Goal: Communication & Community: Ask a question

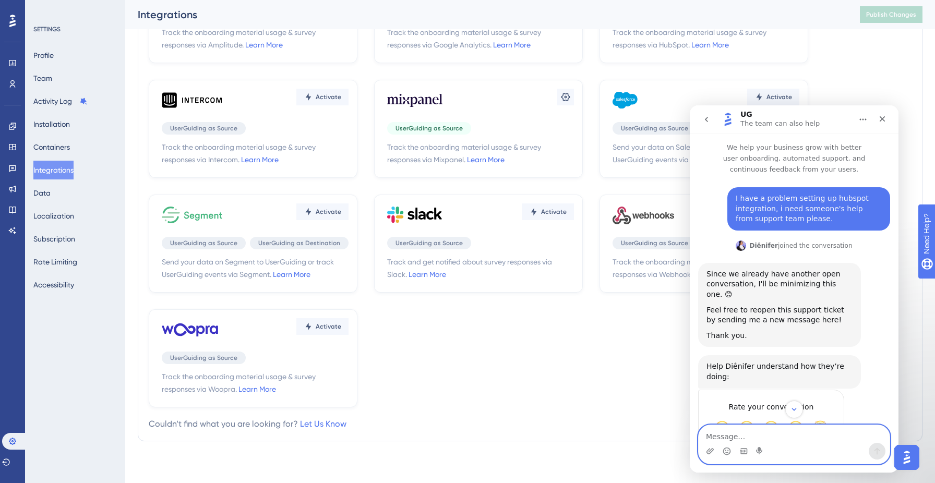
scroll to position [27, 0]
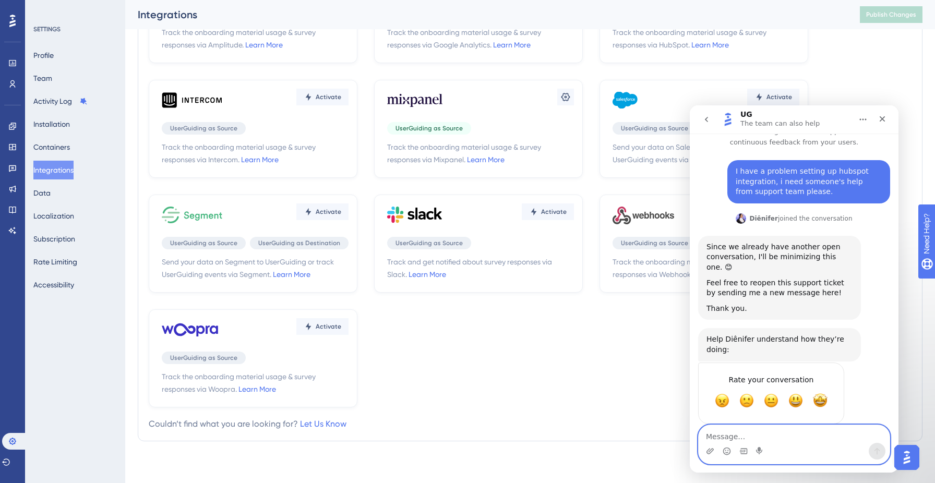
click at [786, 438] on textarea "Message…" at bounding box center [793, 434] width 191 height 18
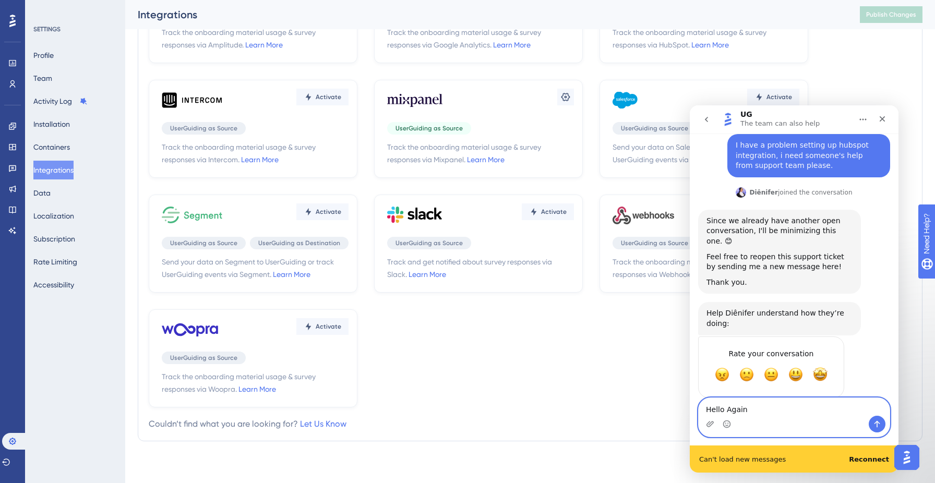
scroll to position [54, 0]
click at [877, 458] on b "Reconnect" at bounding box center [869, 459] width 40 height 8
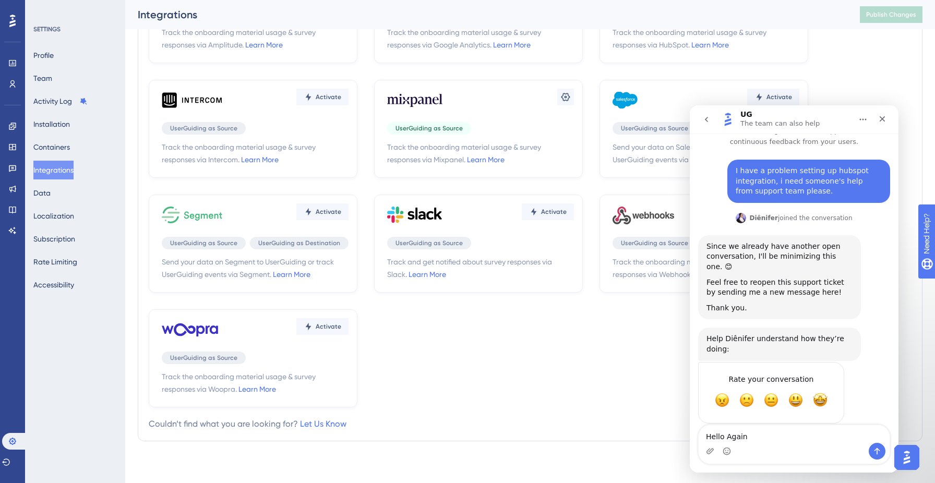
scroll to position [27, 0]
click at [764, 444] on div "Intercom messenger" at bounding box center [793, 451] width 191 height 17
click at [752, 438] on textarea "Hello Again" at bounding box center [793, 434] width 191 height 18
type textarea "Hello Again, sorry I missed you response"
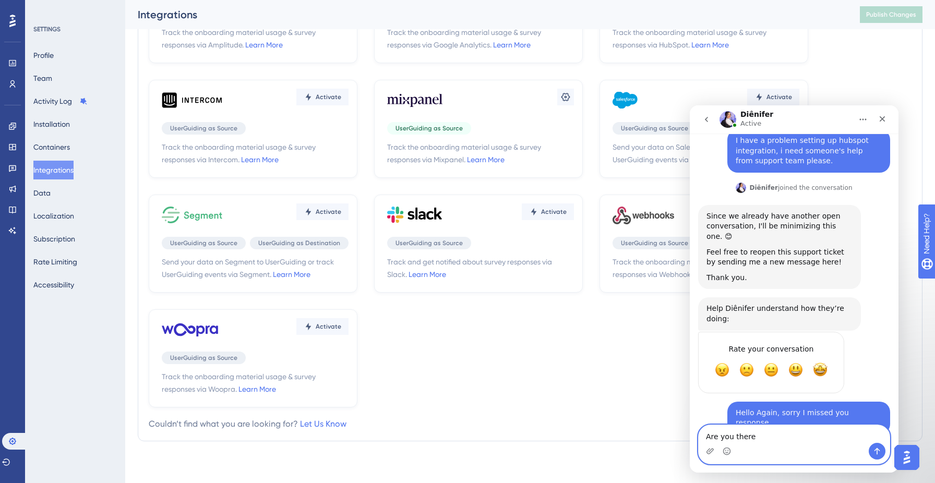
type textarea "Are you there?"
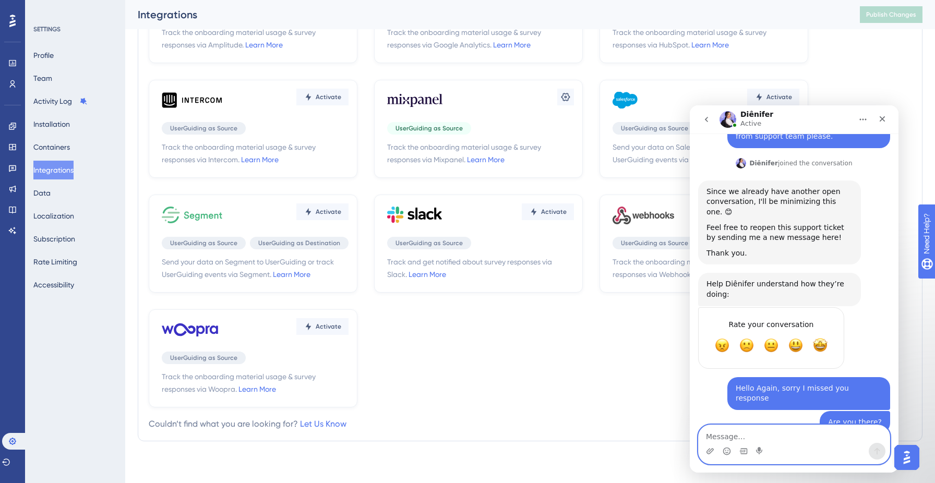
scroll to position [82, 0]
click at [62, 233] on button "Subscription" at bounding box center [54, 238] width 42 height 19
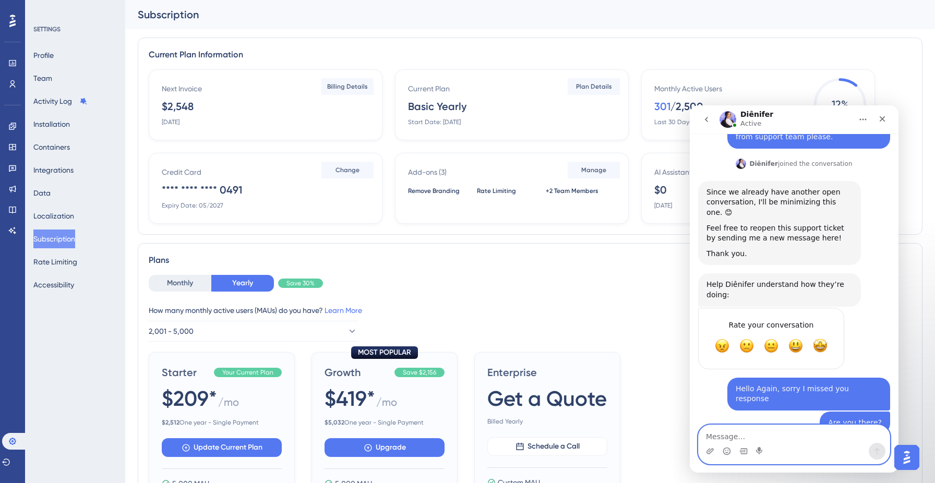
click at [788, 440] on textarea "Message…" at bounding box center [793, 434] width 191 height 18
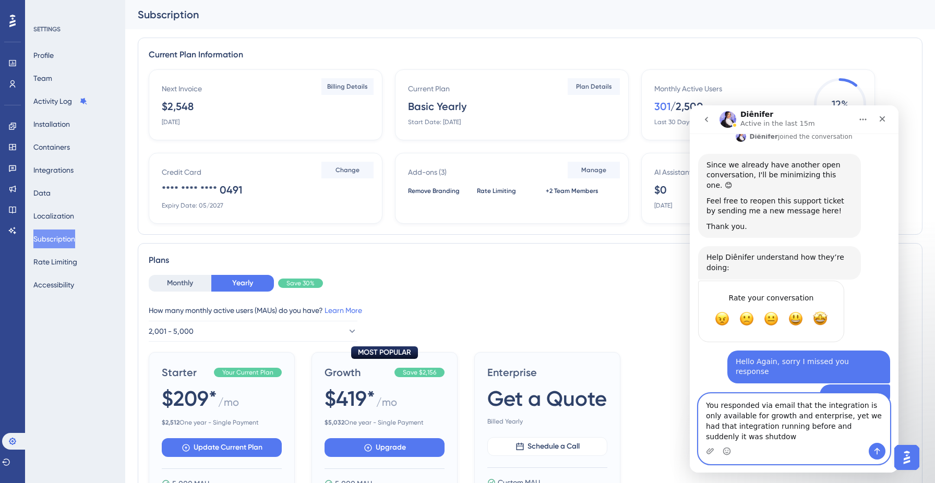
scroll to position [113, 0]
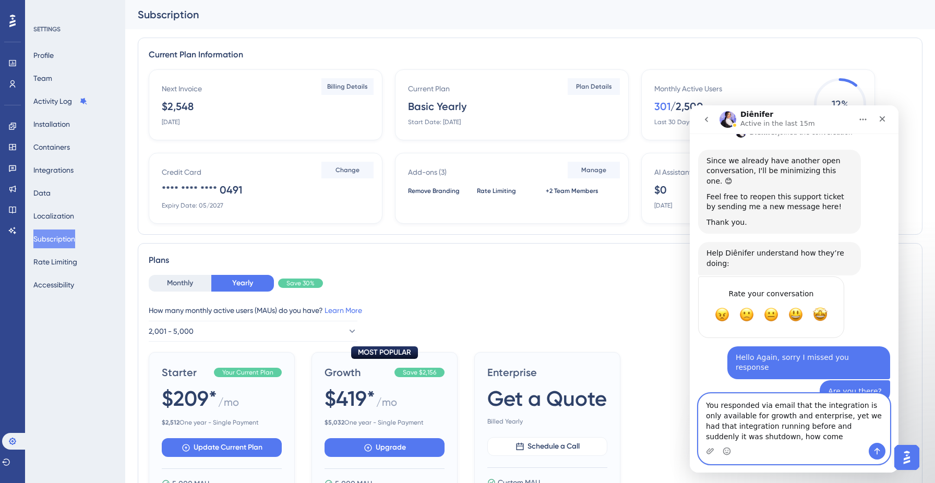
type textarea "You responded via email that the integration is only available for growth and e…"
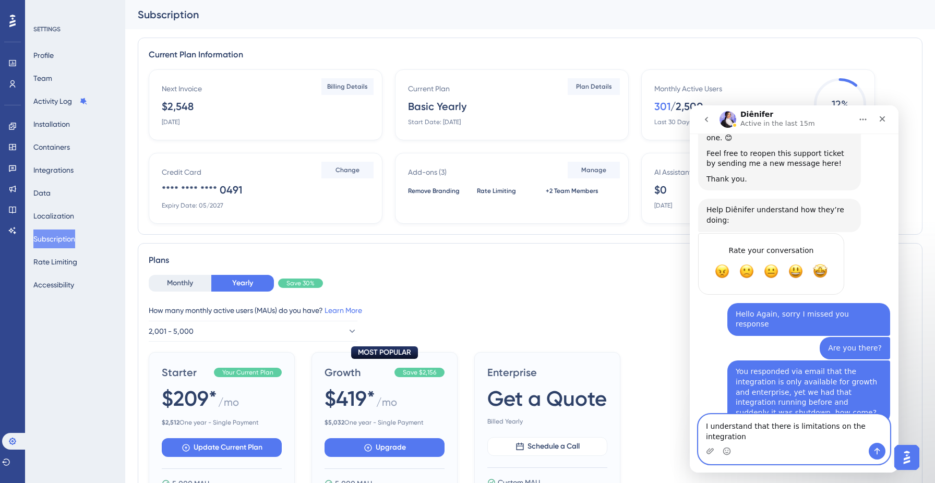
scroll to position [157, 0]
type textarea "I understand that there is limitations on the integration for starter which is …"
click at [862, 439] on textarea "I understand that there is limitations on the integration for starter which is …" at bounding box center [793, 429] width 191 height 28
click at [871, 438] on textarea "I understand that there is limitations on the integration for starter which is …" at bounding box center [793, 429] width 191 height 28
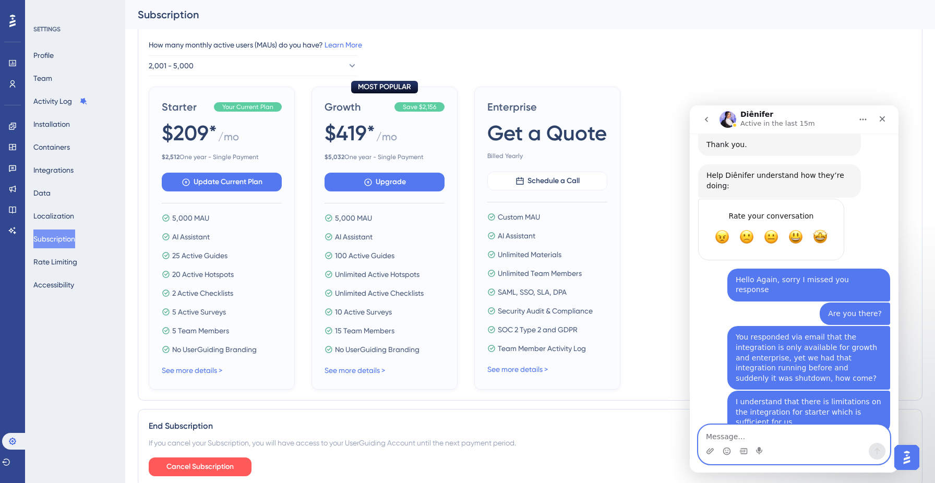
scroll to position [276, 0]
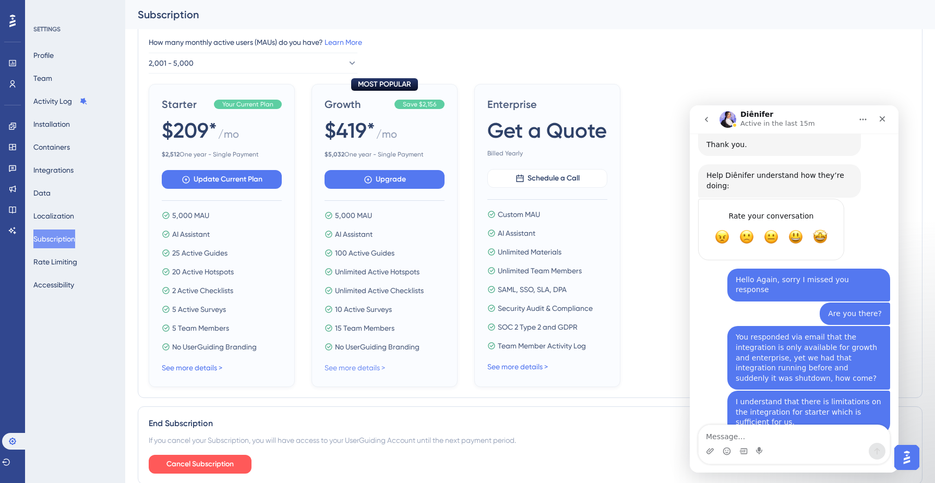
click at [377, 366] on link "See more details >" at bounding box center [354, 368] width 60 height 8
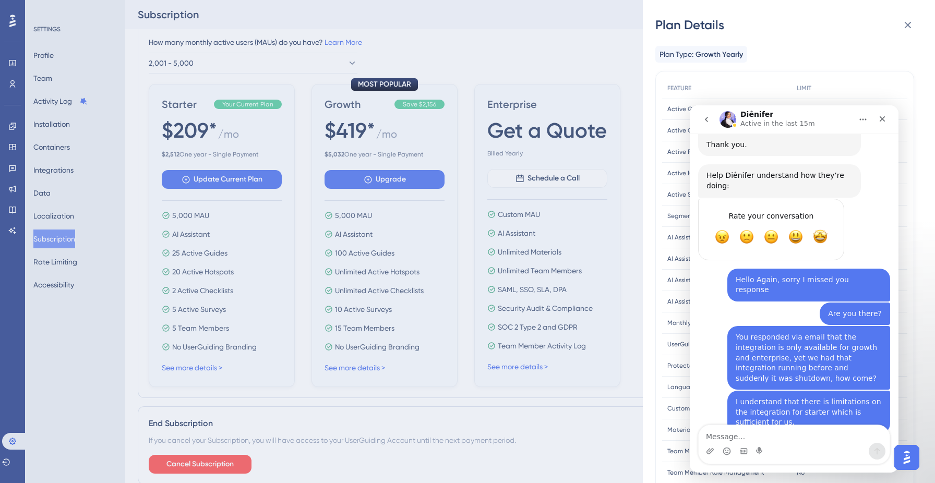
click at [705, 119] on icon "go back" at bounding box center [706, 119] width 3 height 5
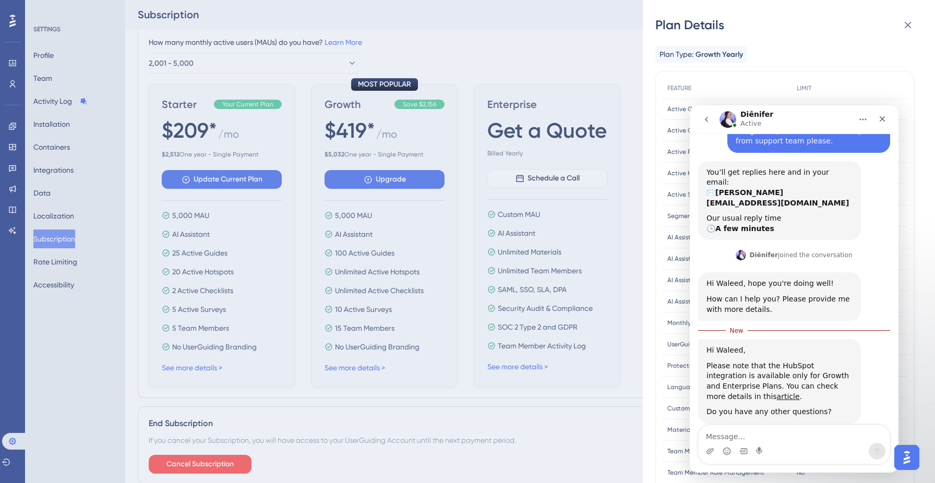
scroll to position [77, 0]
click at [710, 115] on button "go back" at bounding box center [706, 120] width 20 height 20
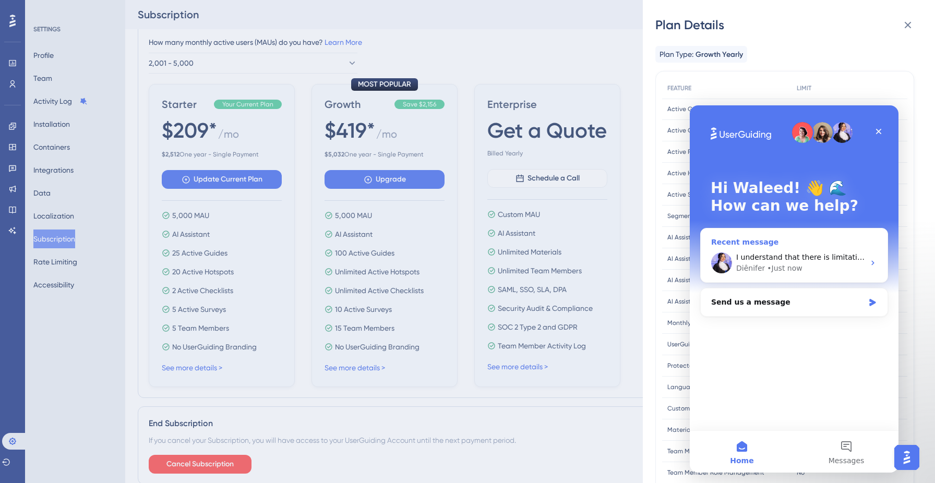
click at [807, 261] on span "I understand that there is limitations on the integration for starter which is …" at bounding box center [903, 257] width 334 height 8
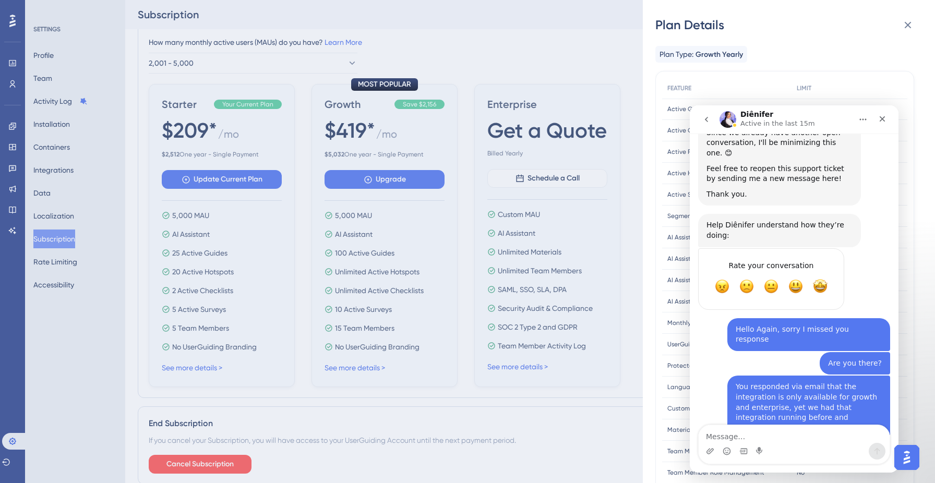
scroll to position [191, 0]
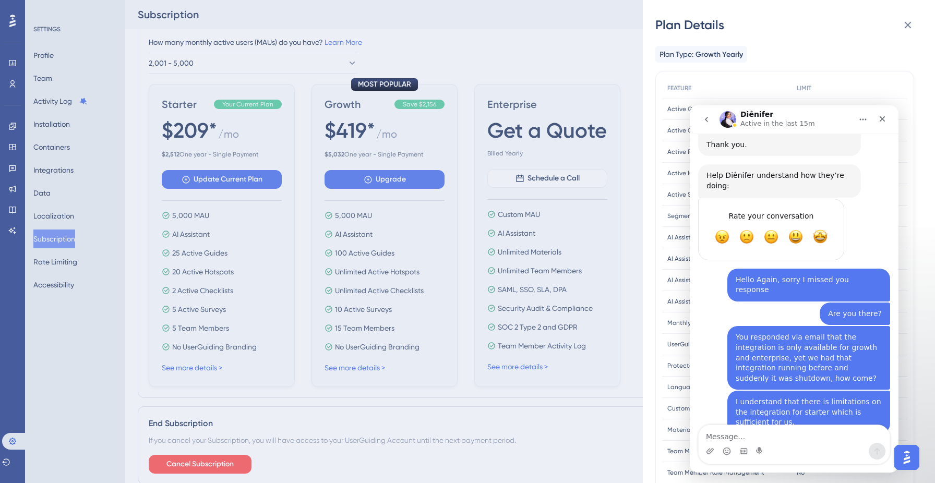
click at [863, 115] on icon "Home" at bounding box center [862, 119] width 8 height 8
click at [879, 117] on icon "Close" at bounding box center [882, 119] width 8 height 8
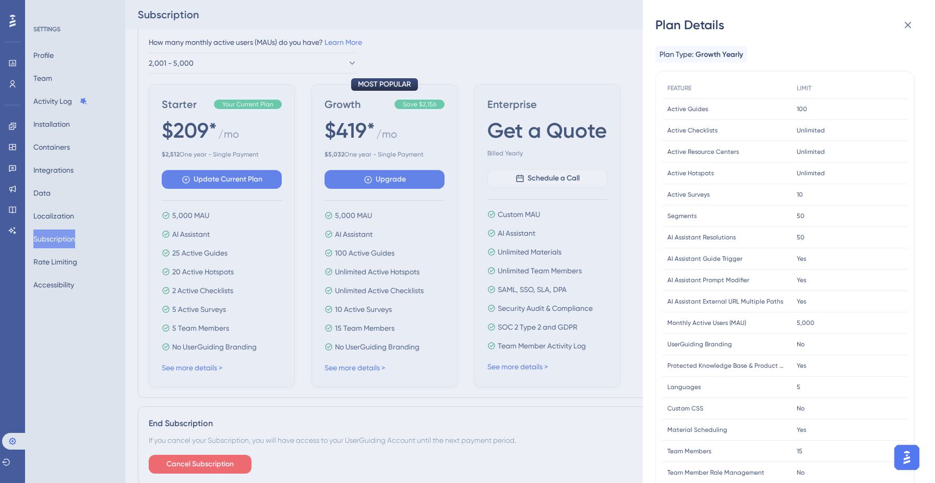
click at [905, 463] on img "Open AI Assistant Launcher" at bounding box center [906, 457] width 19 height 19
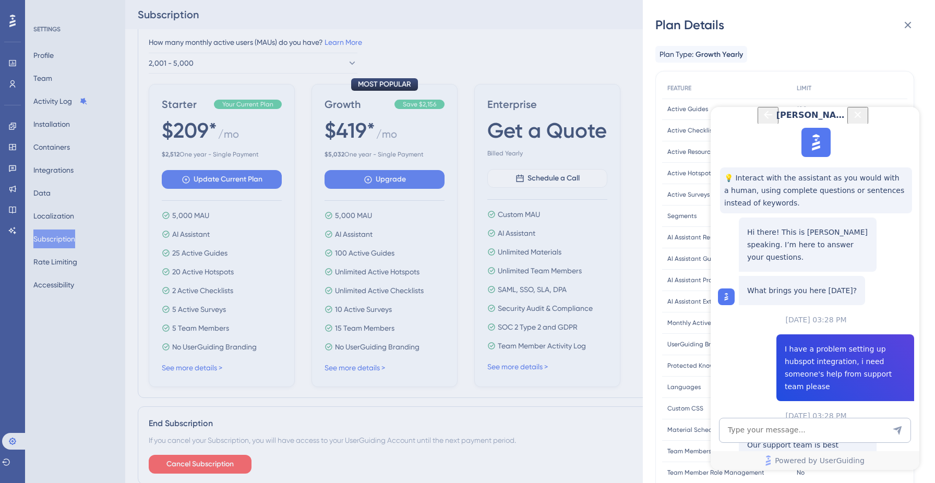
scroll to position [105, 0]
click at [830, 473] on span "Talk to a person" at bounding box center [808, 479] width 58 height 13
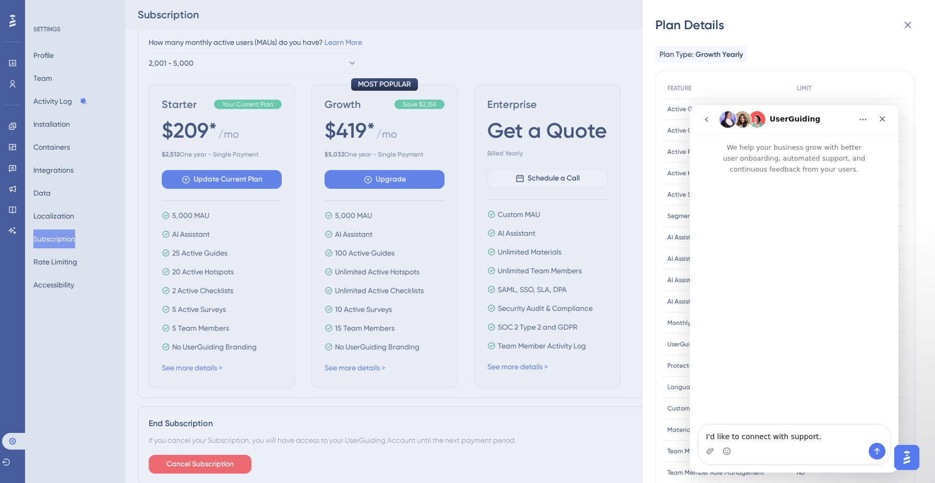
scroll to position [0, 0]
click at [703, 119] on icon "go back" at bounding box center [706, 119] width 8 height 8
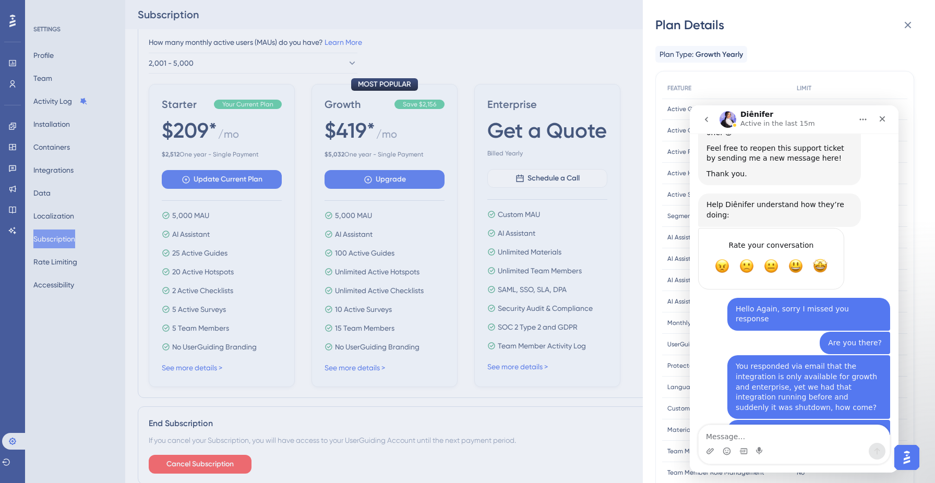
scroll to position [191, 0]
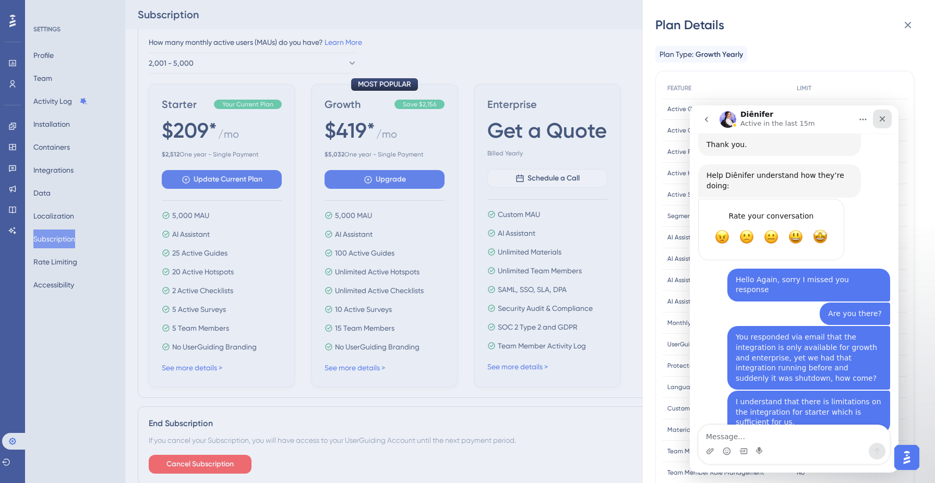
click at [886, 118] on icon "Close" at bounding box center [882, 119] width 8 height 8
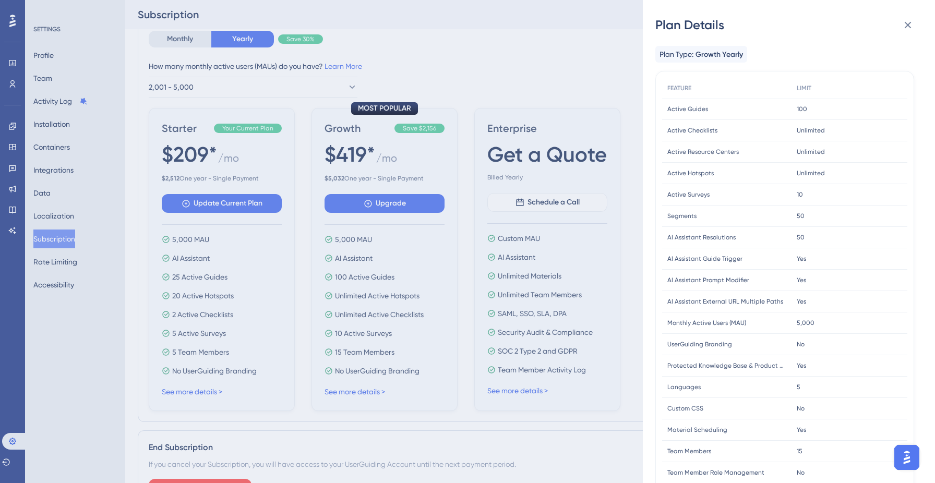
scroll to position [246, 0]
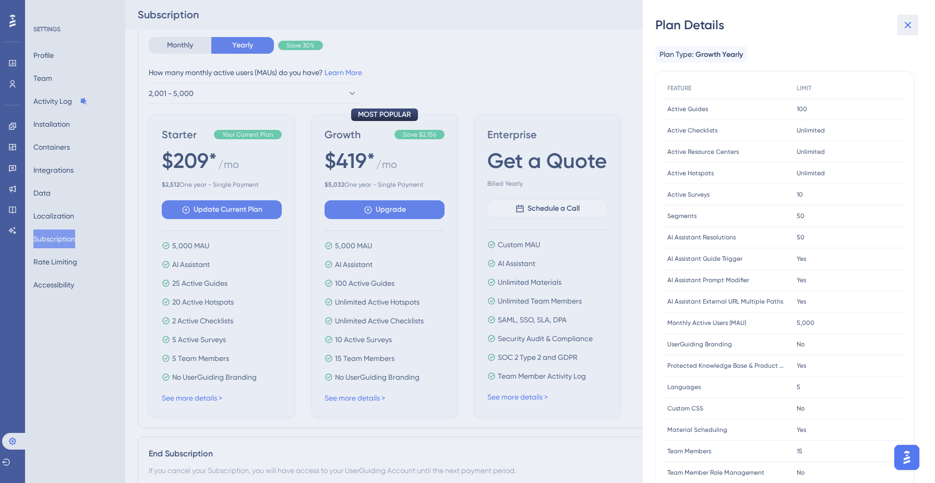
click at [913, 27] on icon at bounding box center [907, 25] width 13 height 13
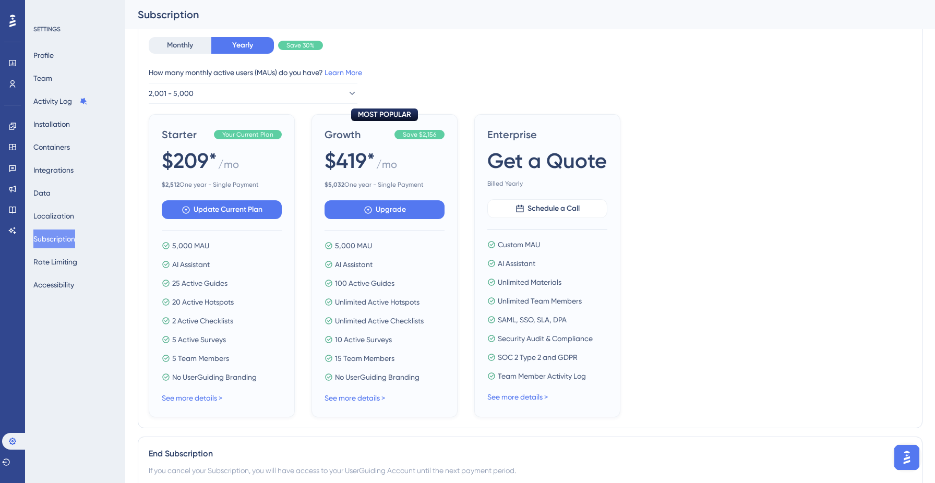
click at [910, 458] on img "Open AI Assistant Launcher" at bounding box center [906, 457] width 19 height 19
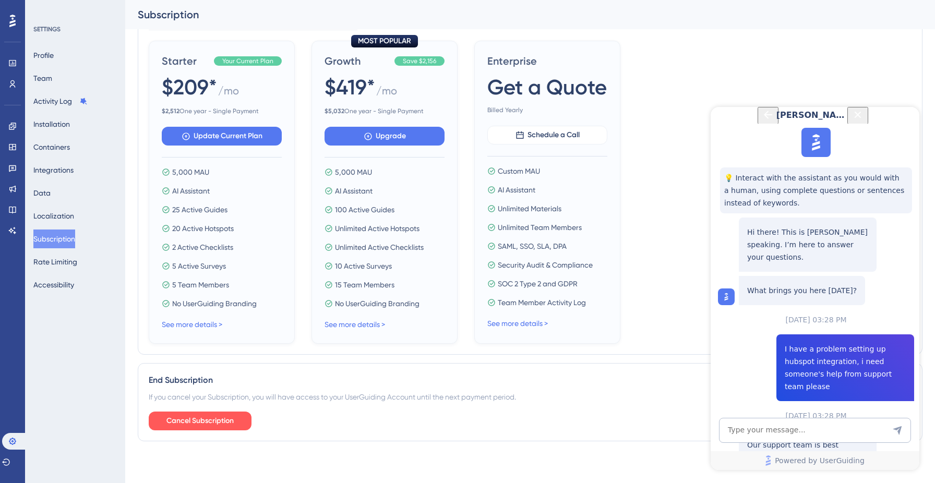
scroll to position [105, 0]
click at [829, 473] on span "Talk to a person" at bounding box center [808, 479] width 58 height 13
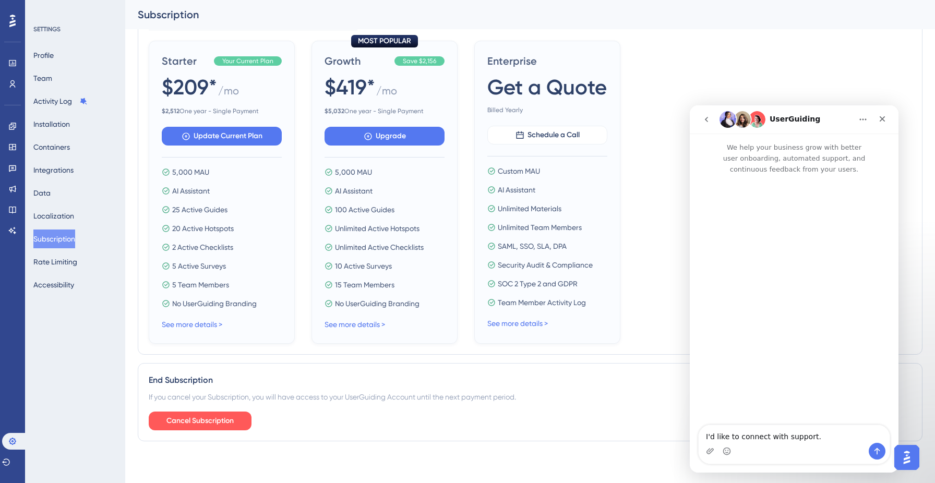
scroll to position [0, 0]
click at [710, 120] on icon "go back" at bounding box center [706, 119] width 8 height 8
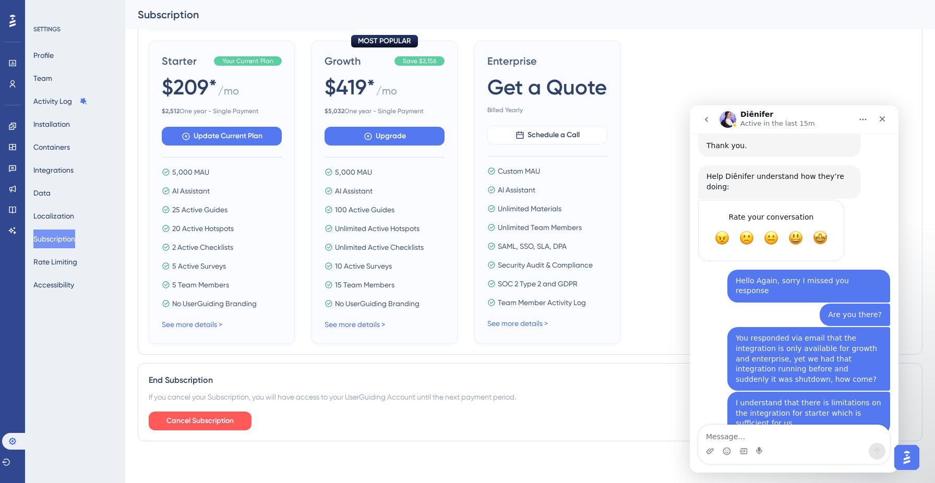
scroll to position [191, 0]
click at [651, 193] on div "Starter Your Current Plan $209* / mo $ 2,512 One year - Single Payment Update C…" at bounding box center [530, 192] width 763 height 303
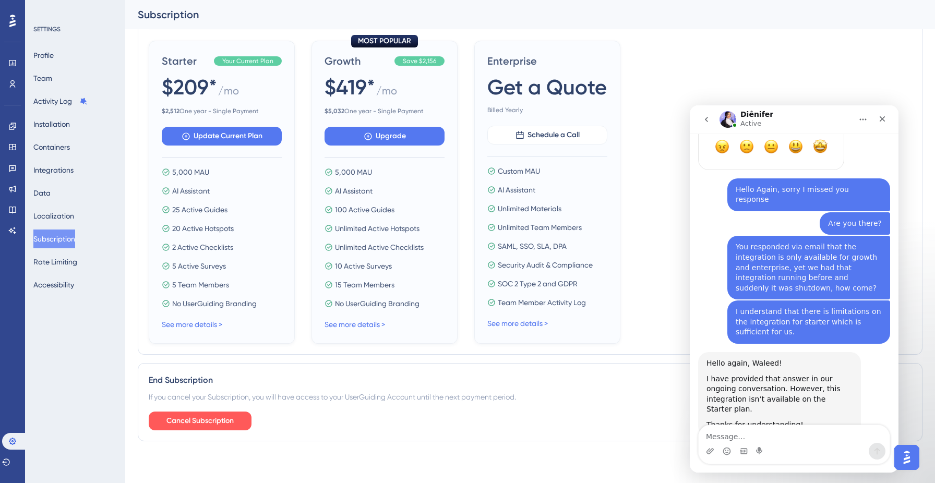
scroll to position [284, 0]
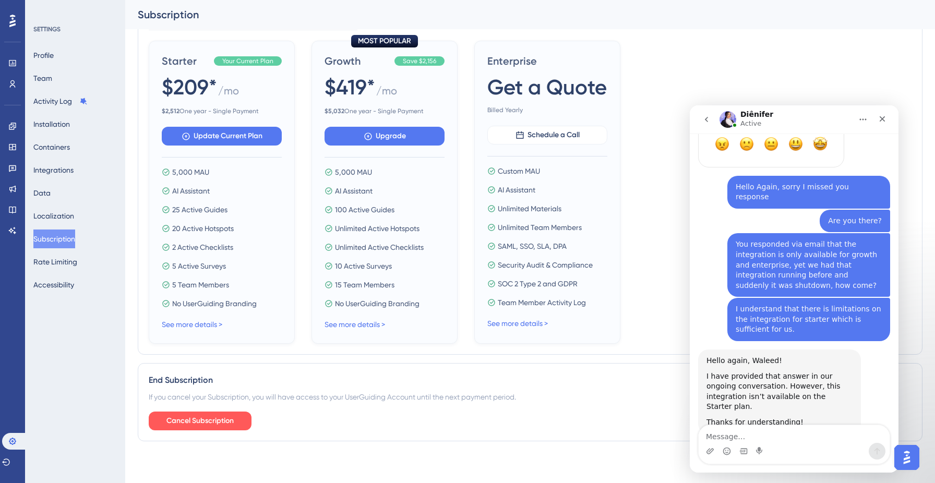
click at [807, 412] on div "Diênifer says…" at bounding box center [779, 414] width 146 height 5
click at [790, 432] on textarea "Message…" at bounding box center [793, 434] width 191 height 18
type textarea "So how come it was working prior?"
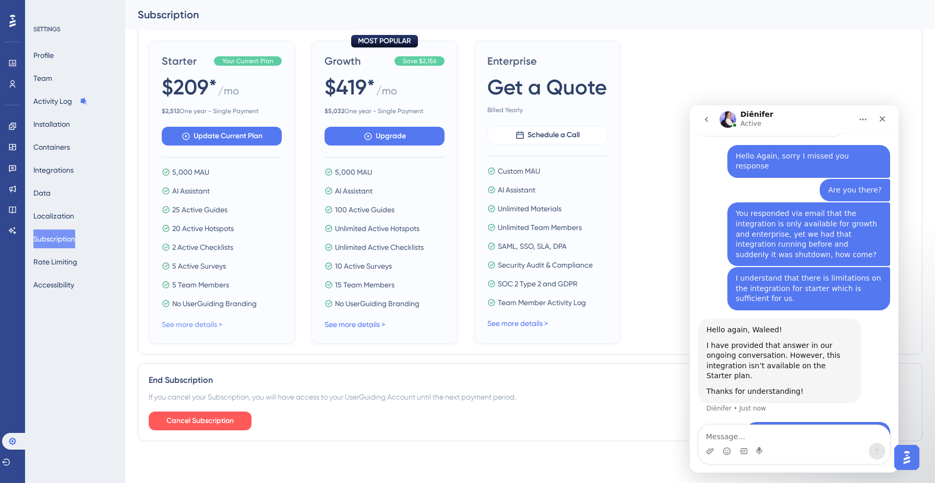
click at [213, 324] on link "See more details >" at bounding box center [192, 324] width 60 height 8
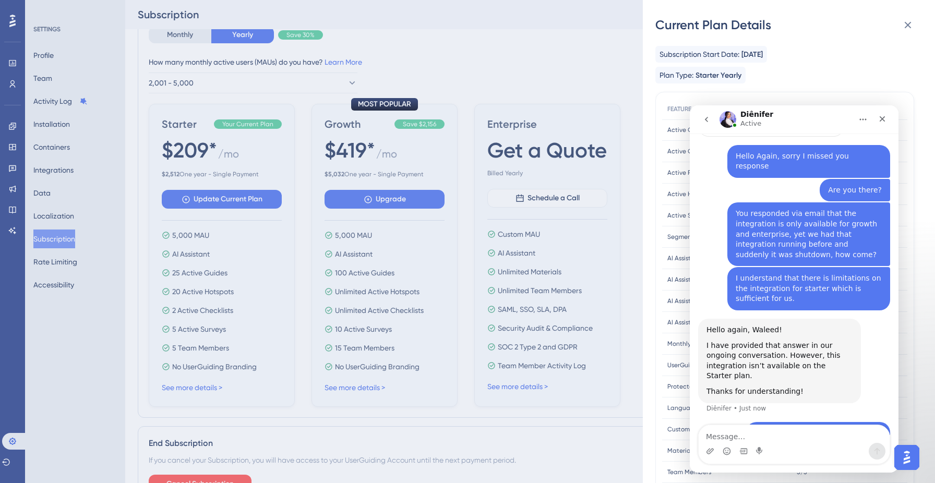
scroll to position [228, 0]
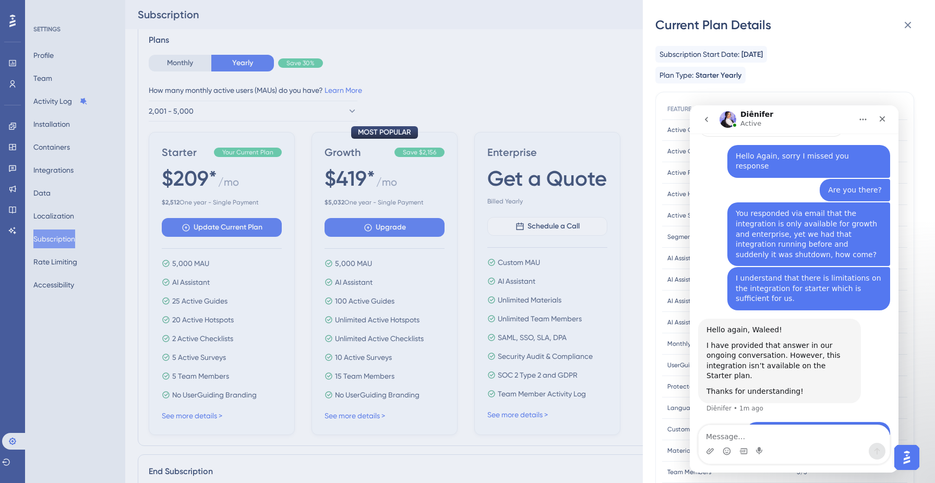
click at [47, 170] on div "Current Plan Details Subscription Start Date: [DATE] Plan Type: Starter Yearly …" at bounding box center [467, 241] width 935 height 483
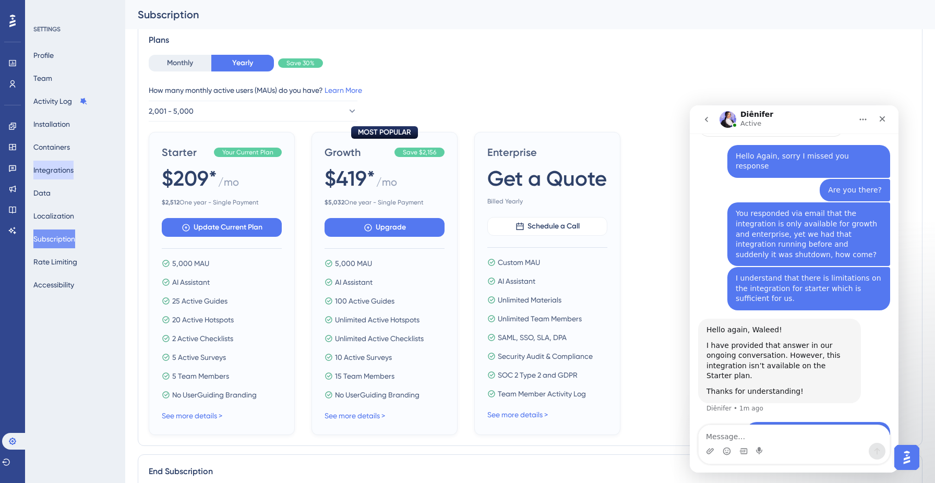
click at [55, 170] on button "Integrations" at bounding box center [53, 170] width 40 height 19
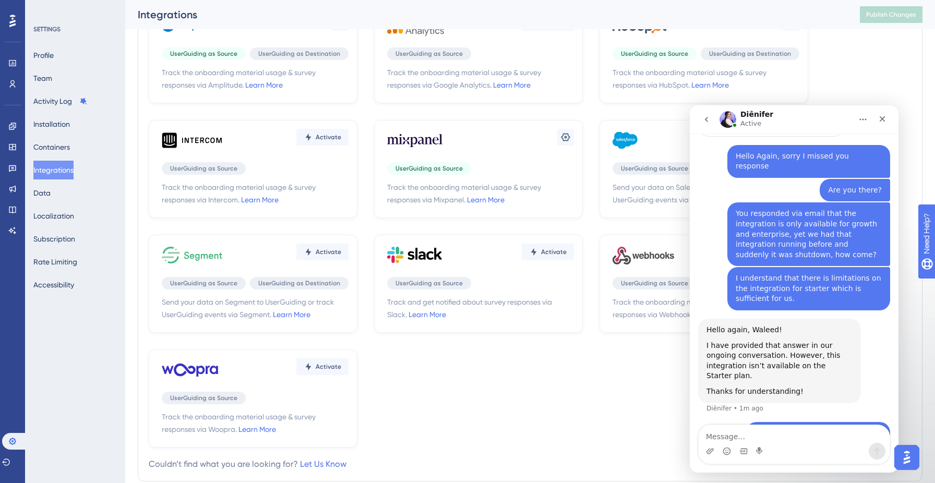
scroll to position [87, 0]
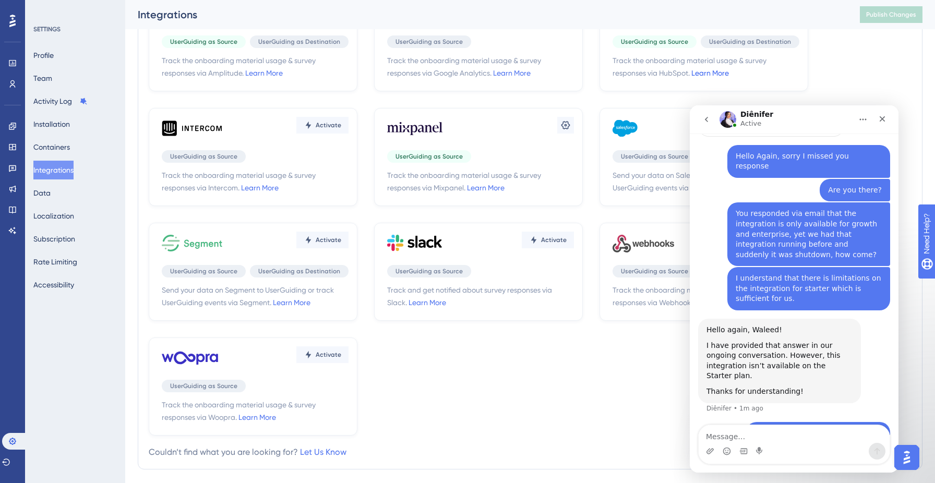
click at [711, 74] on link "Learn More" at bounding box center [710, 73] width 38 height 8
click at [66, 238] on button "Subscription" at bounding box center [54, 238] width 42 height 19
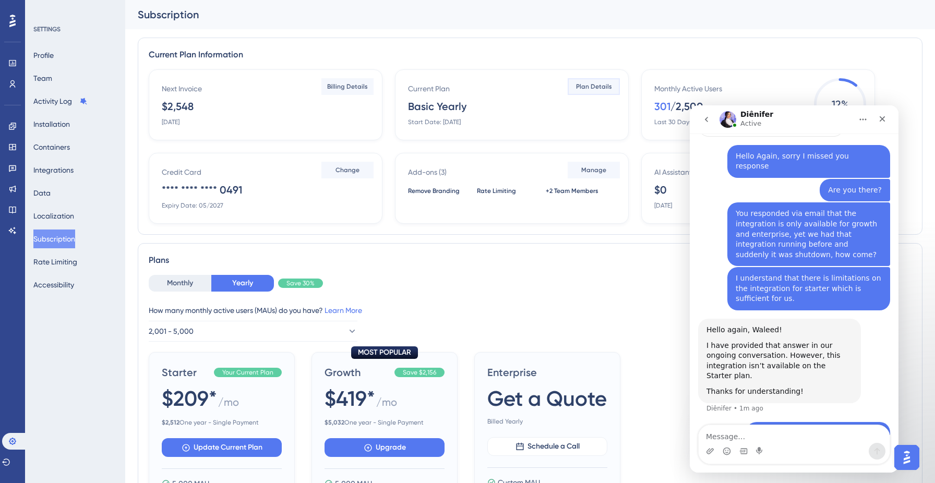
click at [607, 88] on span "Plan Details" at bounding box center [594, 86] width 36 height 8
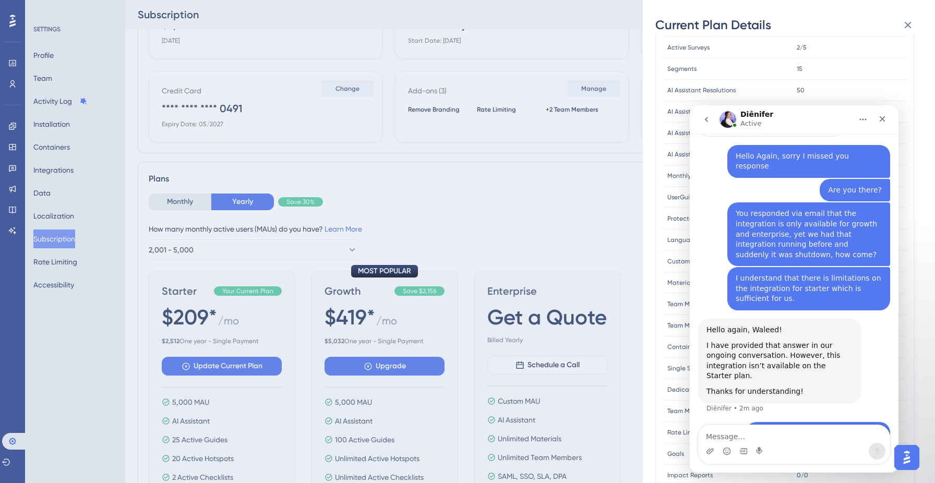
scroll to position [154, 0]
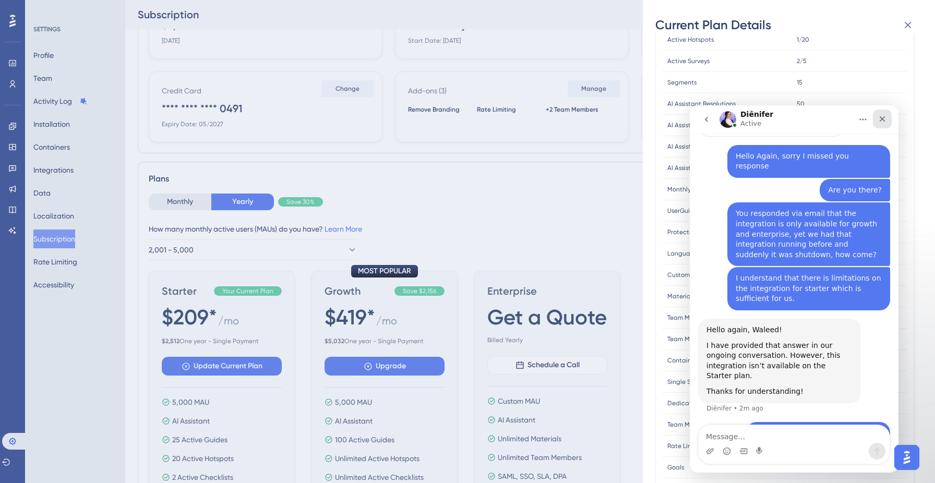
click at [880, 118] on icon "Close" at bounding box center [882, 119] width 8 height 8
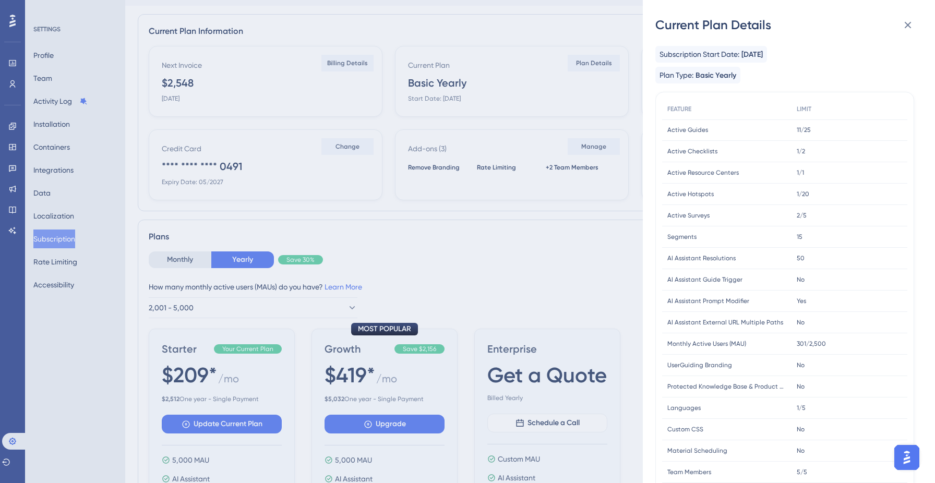
scroll to position [0, 0]
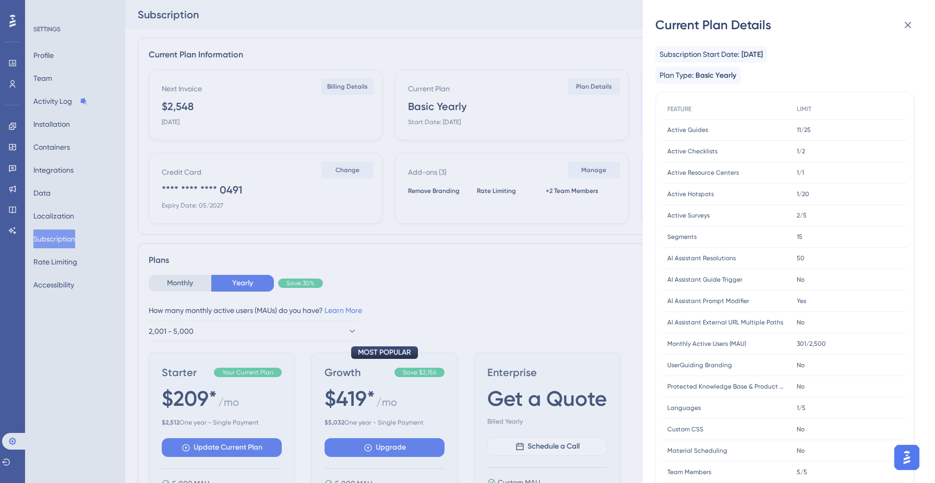
click at [587, 175] on div "Current Plan Details Subscription Start Date: [DATE] Plan Type: Basic Yearly FE…" at bounding box center [467, 241] width 935 height 483
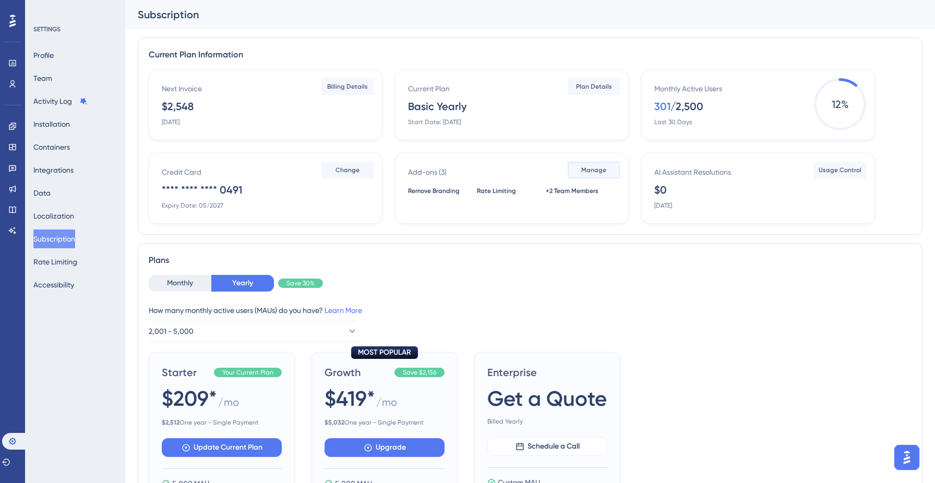
click at [594, 168] on span "Manage" at bounding box center [593, 170] width 25 height 8
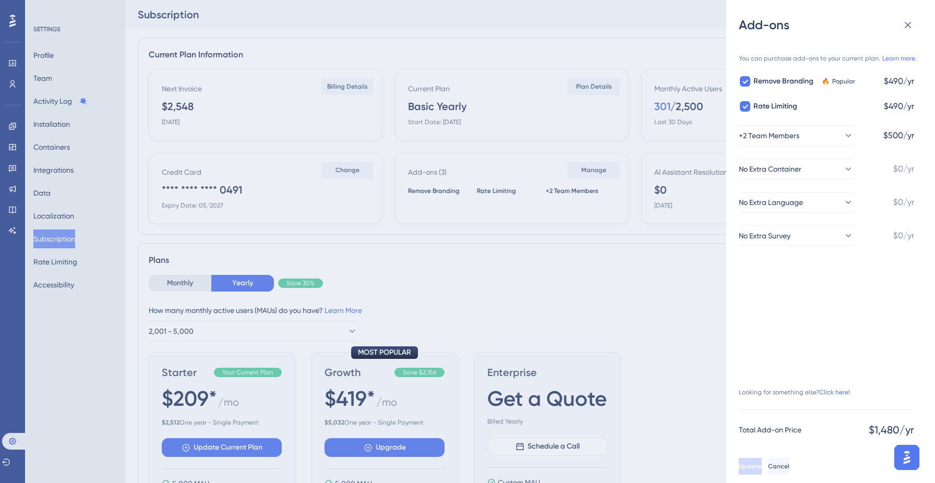
click at [342, 326] on div "Add-ons You can purchase add-ons to your current plan. Learn more. Remove Brand…" at bounding box center [467, 241] width 935 height 483
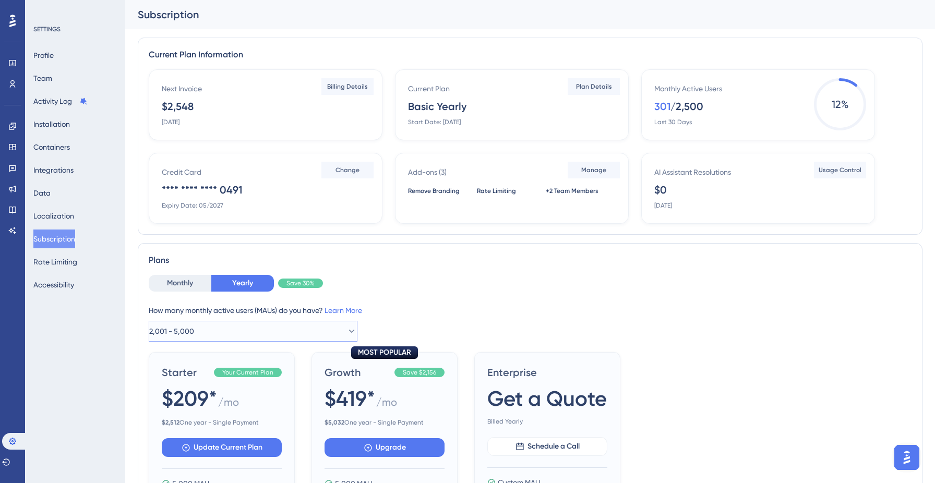
click at [346, 326] on icon at bounding box center [351, 331] width 10 height 10
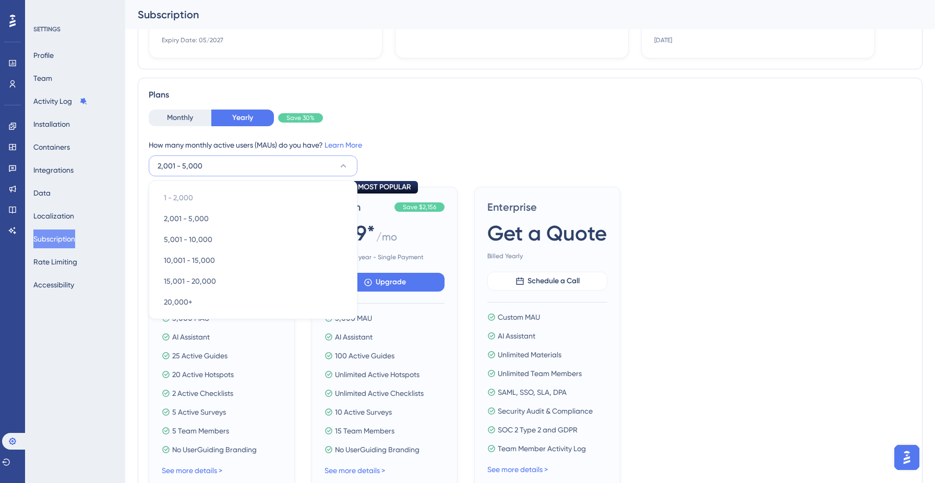
click at [419, 143] on div "How many monthly active users (MAUs) do you have? Learn More" at bounding box center [530, 145] width 763 height 13
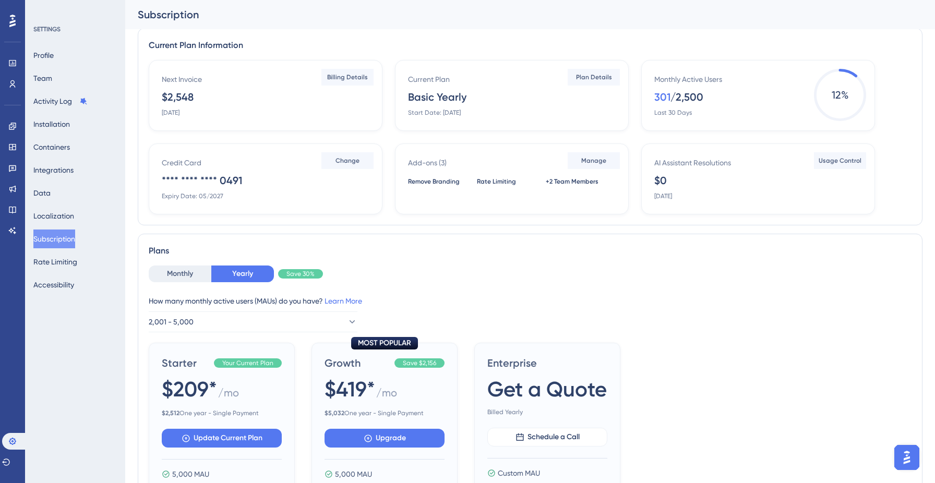
scroll to position [14, 0]
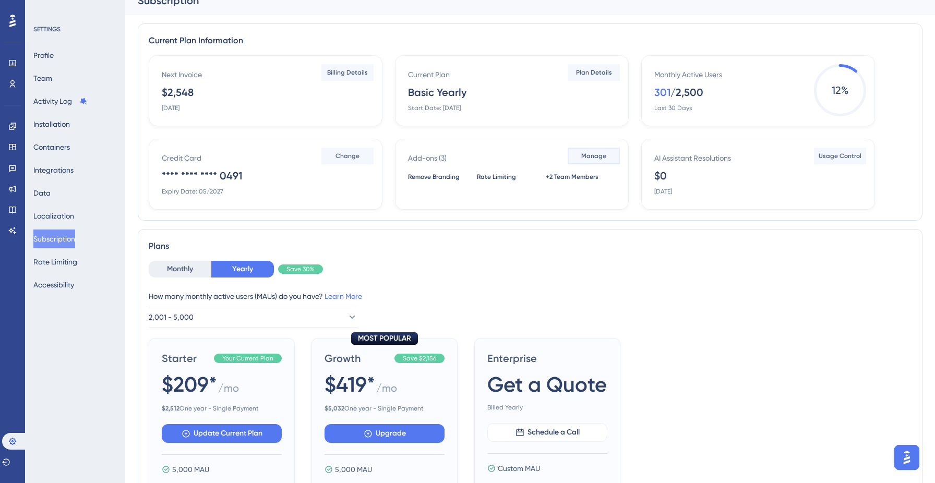
click at [585, 156] on span "Manage" at bounding box center [593, 156] width 25 height 8
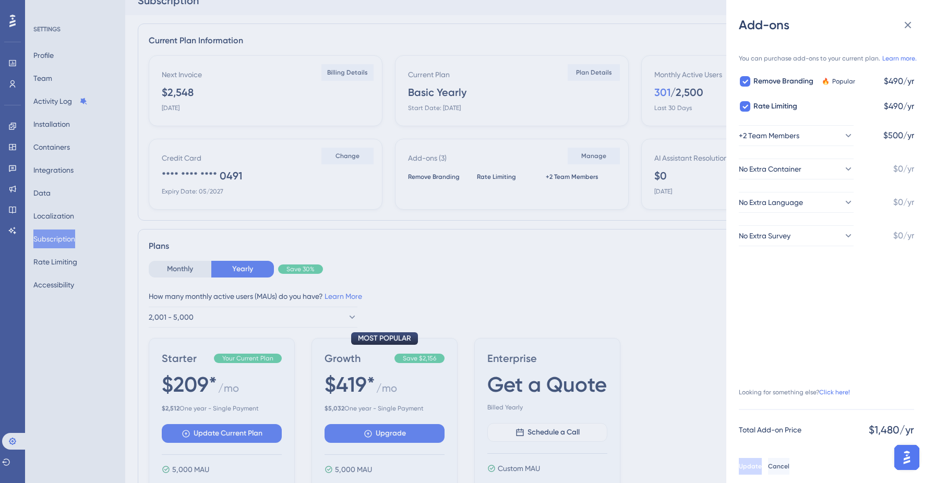
click at [540, 263] on div "Add-ons You can purchase add-ons to your current plan. Learn more. Remove Brand…" at bounding box center [467, 241] width 935 height 483
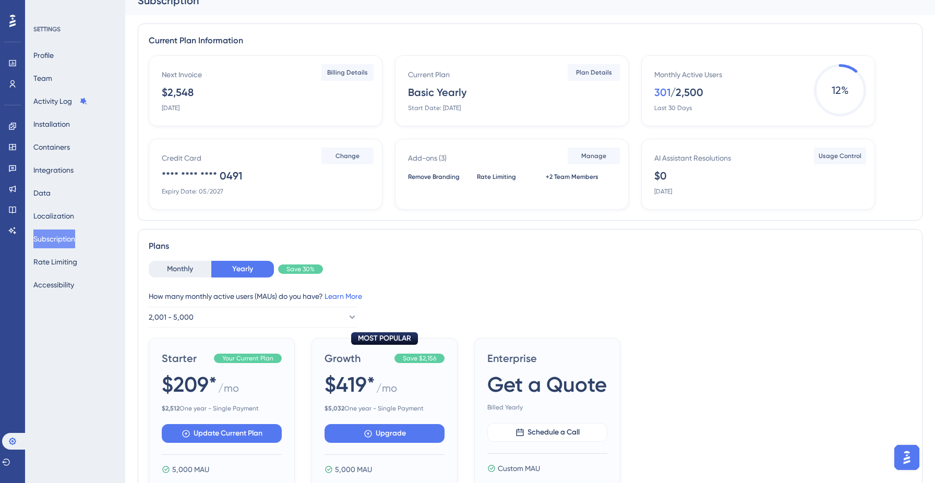
click at [345, 297] on link "Learn More" at bounding box center [343, 296] width 38 height 8
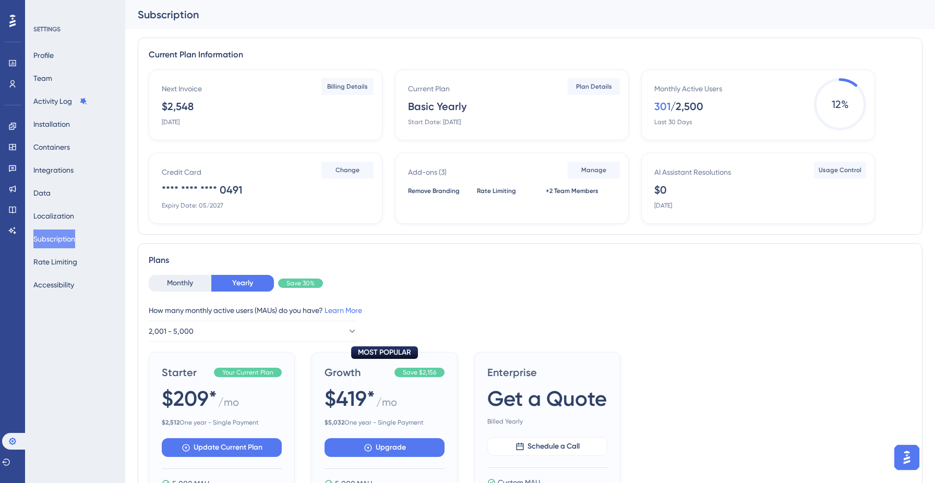
click at [14, 21] on icon at bounding box center [12, 21] width 6 height 13
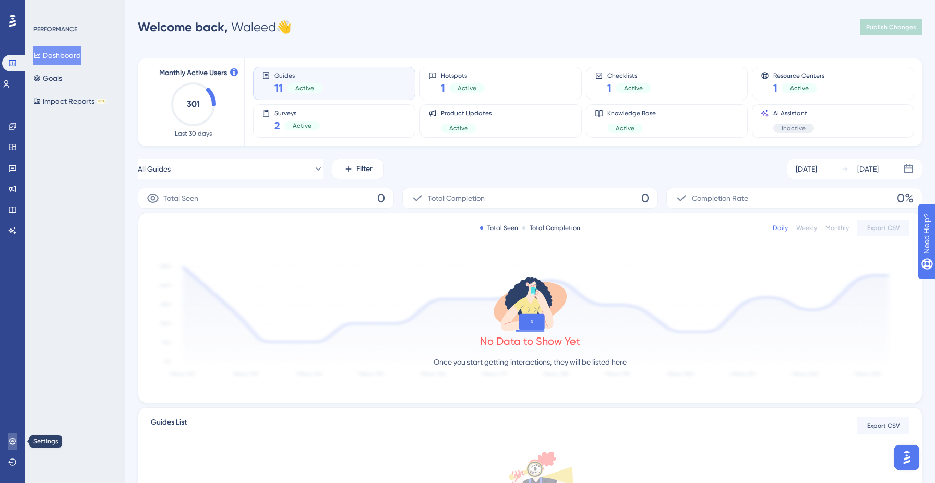
click at [10, 440] on icon at bounding box center [12, 441] width 7 height 7
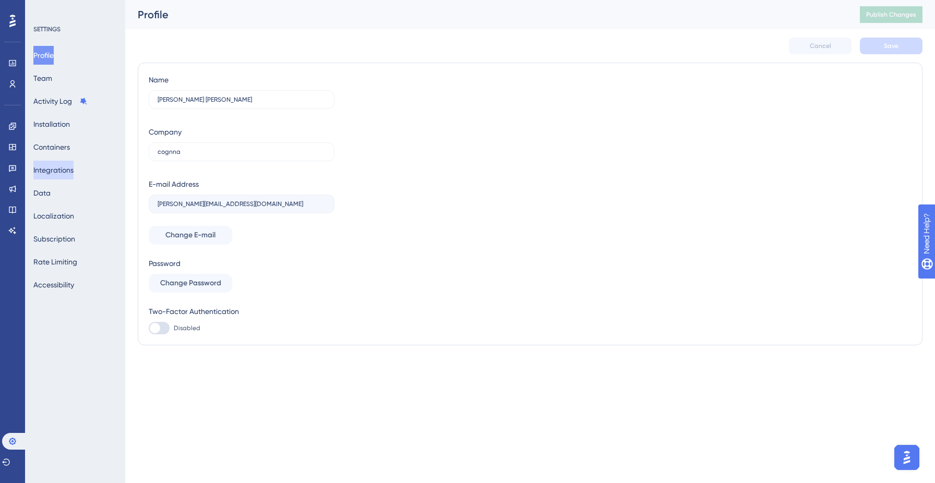
click at [71, 175] on button "Integrations" at bounding box center [53, 170] width 40 height 19
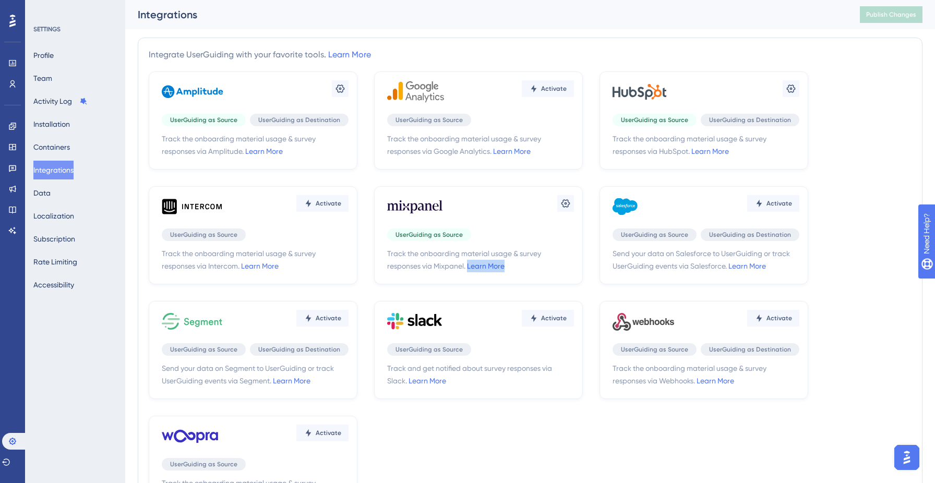
scroll to position [355, 0]
click at [561, 199] on icon at bounding box center [565, 203] width 10 height 10
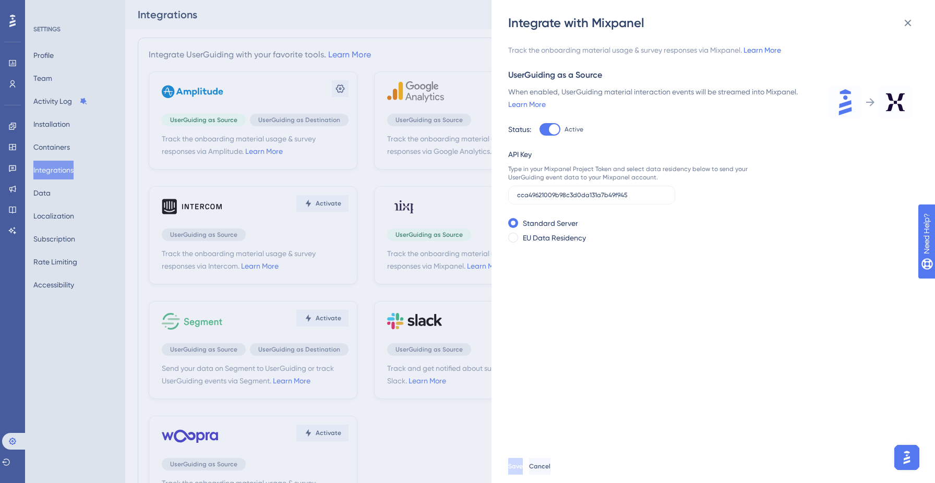
scroll to position [355, 0]
click at [912, 19] on icon at bounding box center [907, 23] width 13 height 13
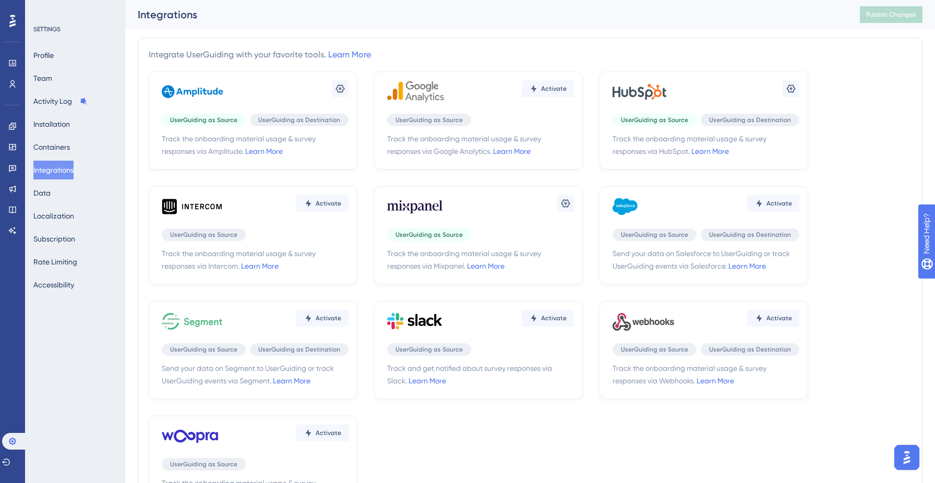
scroll to position [355, 0]
click at [793, 87] on icon at bounding box center [790, 88] width 9 height 8
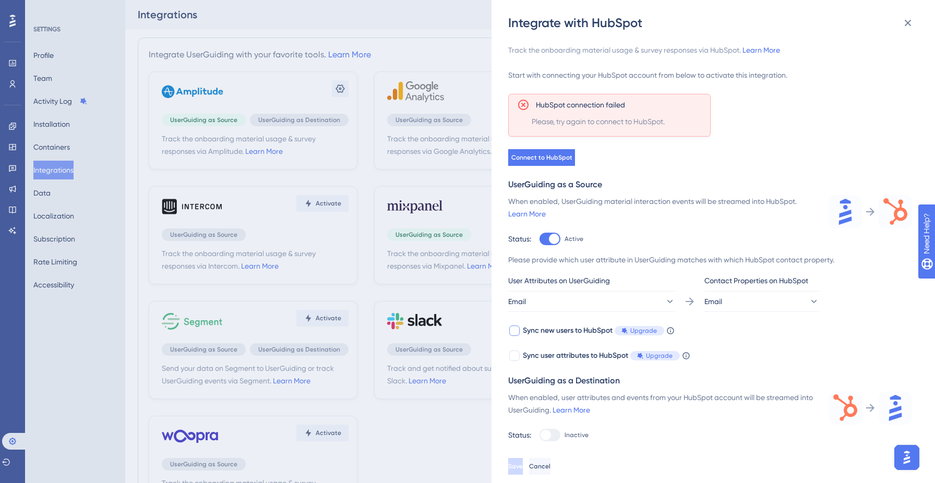
click at [638, 331] on span "Upgrade" at bounding box center [643, 330] width 27 height 8
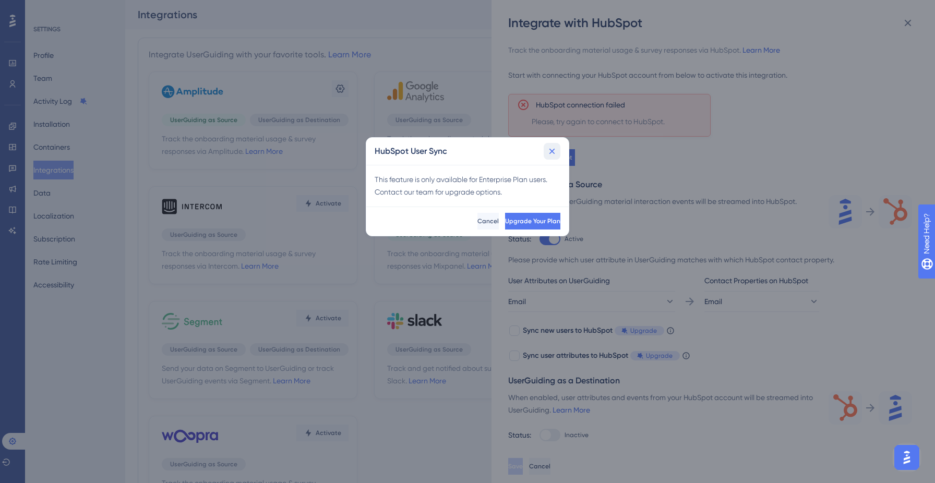
click at [552, 153] on icon at bounding box center [552, 151] width 10 height 10
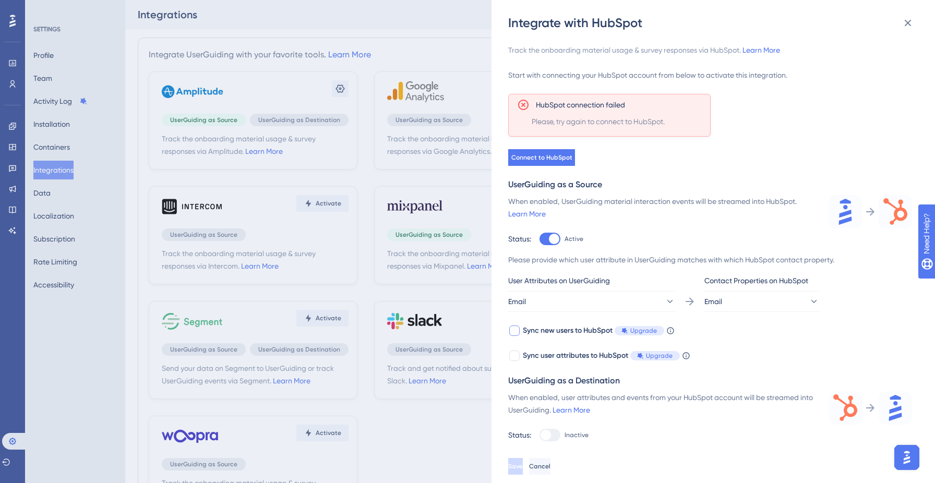
click at [671, 329] on icon at bounding box center [670, 330] width 8 height 8
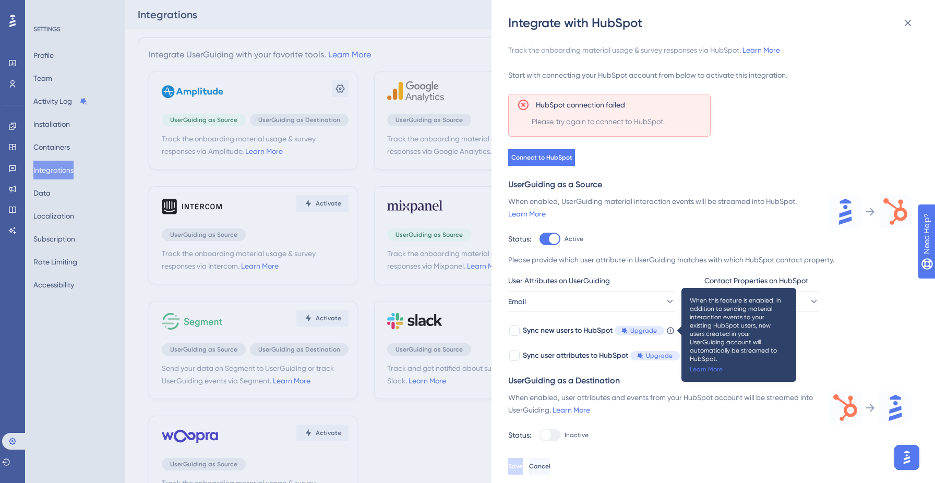
click at [848, 308] on div "User Attributes on UserGuiding Email Contact Properties on HubSpot Email" at bounding box center [710, 293] width 404 height 38
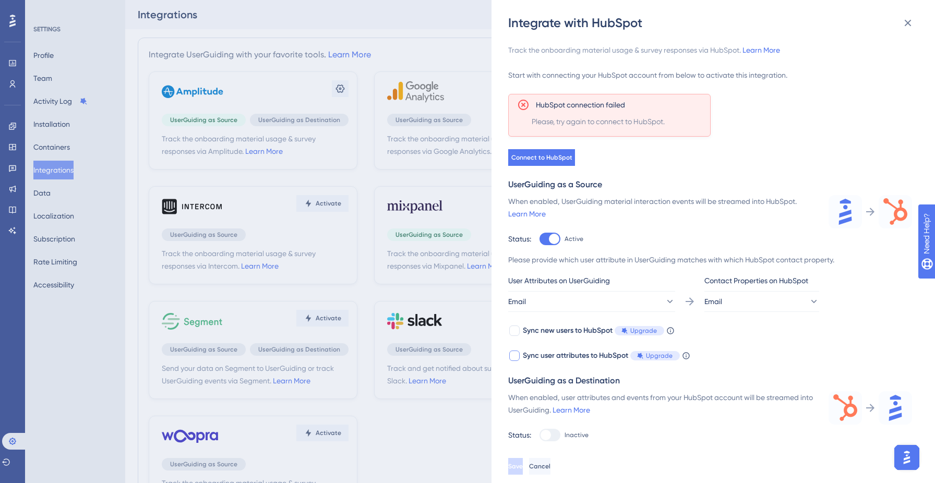
scroll to position [355, 0]
click at [686, 356] on icon at bounding box center [686, 356] width 8 height 8
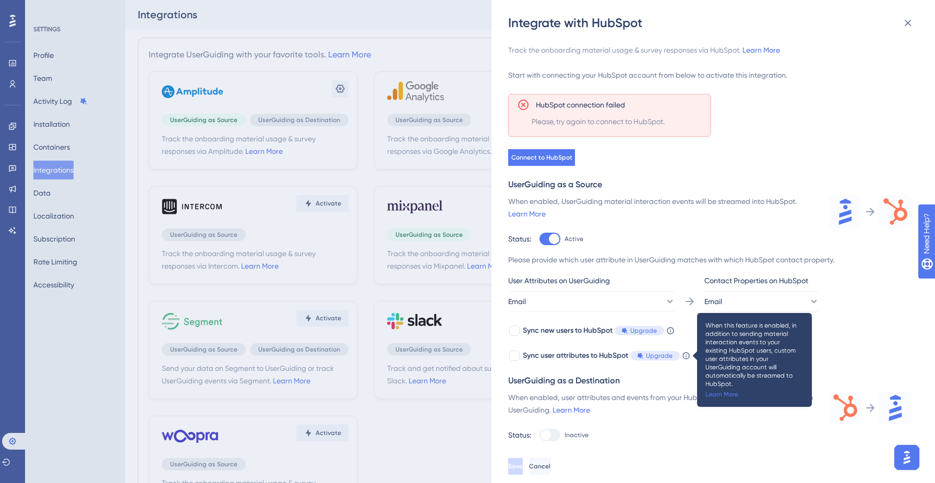
click at [679, 368] on div "Track the onboarding material usage & survey responses via HubSpot. Learn More …" at bounding box center [710, 242] width 404 height 397
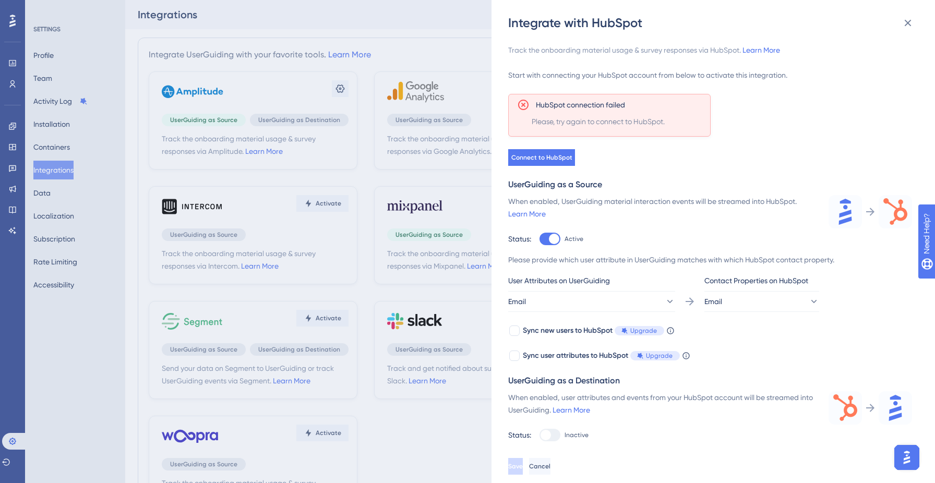
click at [455, 227] on div "Integrate with HubSpot Track the onboarding material usage & survey responses v…" at bounding box center [467, 241] width 935 height 483
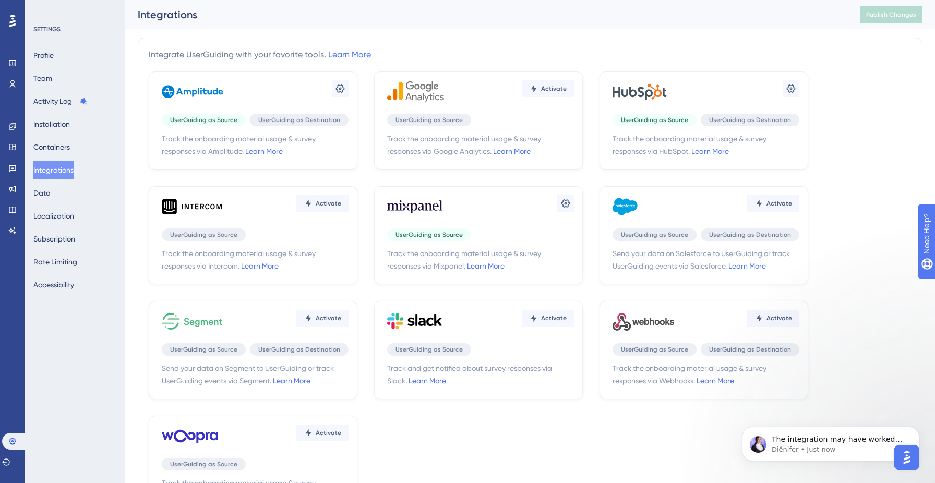
scroll to position [407, 0]
click at [836, 439] on span "The integration may have worked earlier due to a prior exception or temporary a…" at bounding box center [837, 465] width 133 height 60
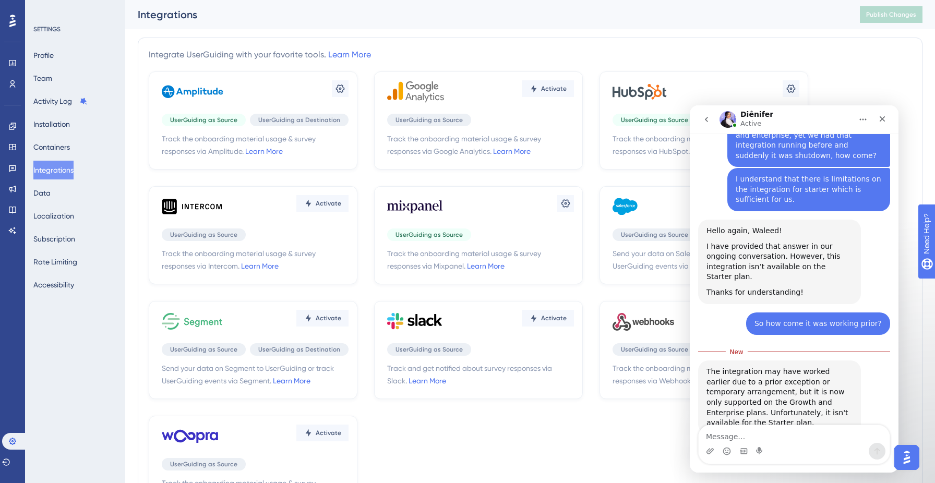
scroll to position [414, 0]
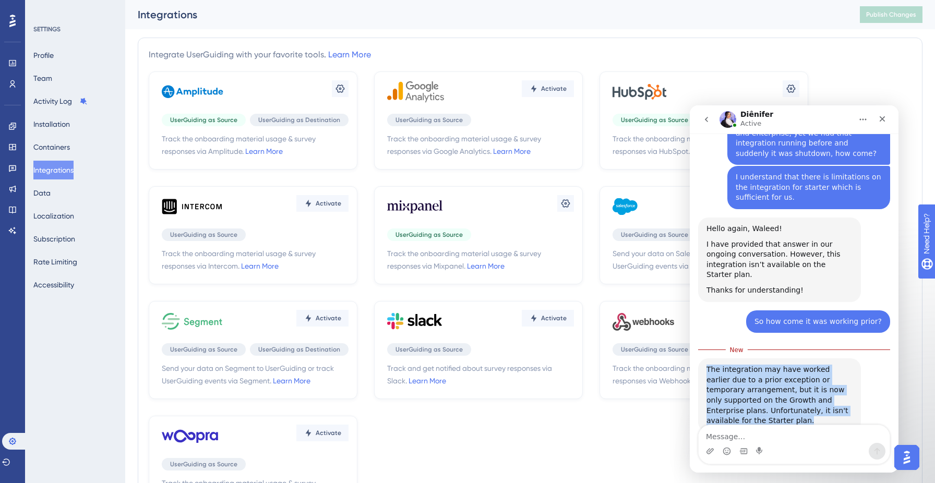
drag, startPoint x: 752, startPoint y: 392, endPoint x: 708, endPoint y: 342, distance: 67.3
click at [708, 365] on div "The integration may have worked earlier due to a prior exception or temporary a…" at bounding box center [779, 396] width 146 height 62
copy div "The integration may have worked earlier due to a prior exception or temporary a…"
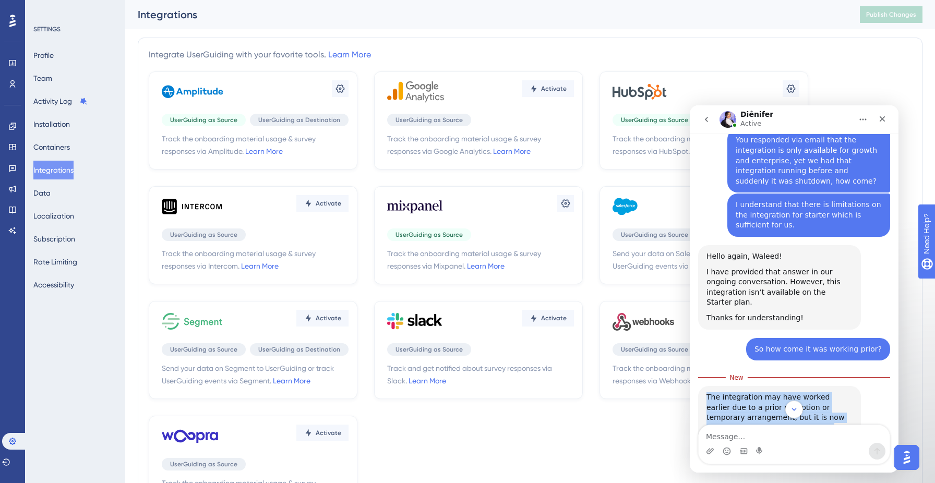
scroll to position [375, 0]
